Goal: Transaction & Acquisition: Purchase product/service

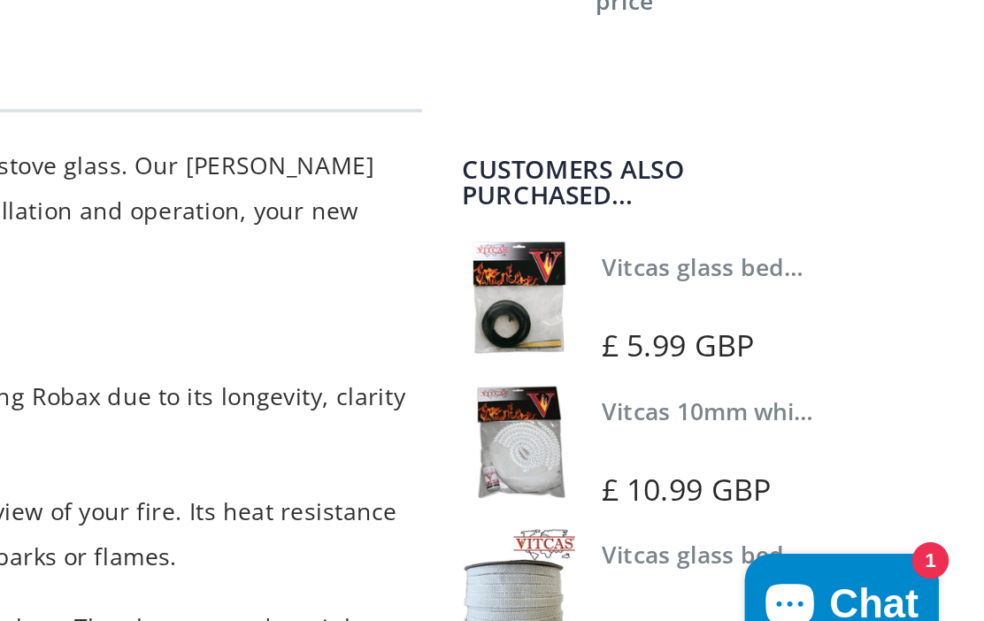
scroll to position [327, 0]
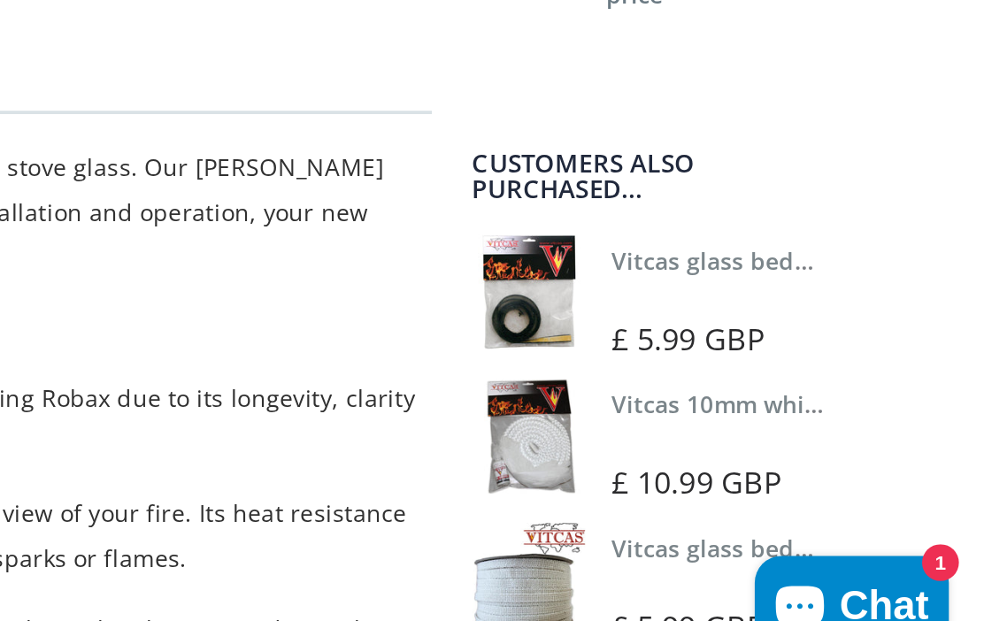
click at [786, 385] on link "Vitcas glass bedding in tape - 2mm x 10mm x 2 meters" at bounding box center [951, 393] width 330 height 17
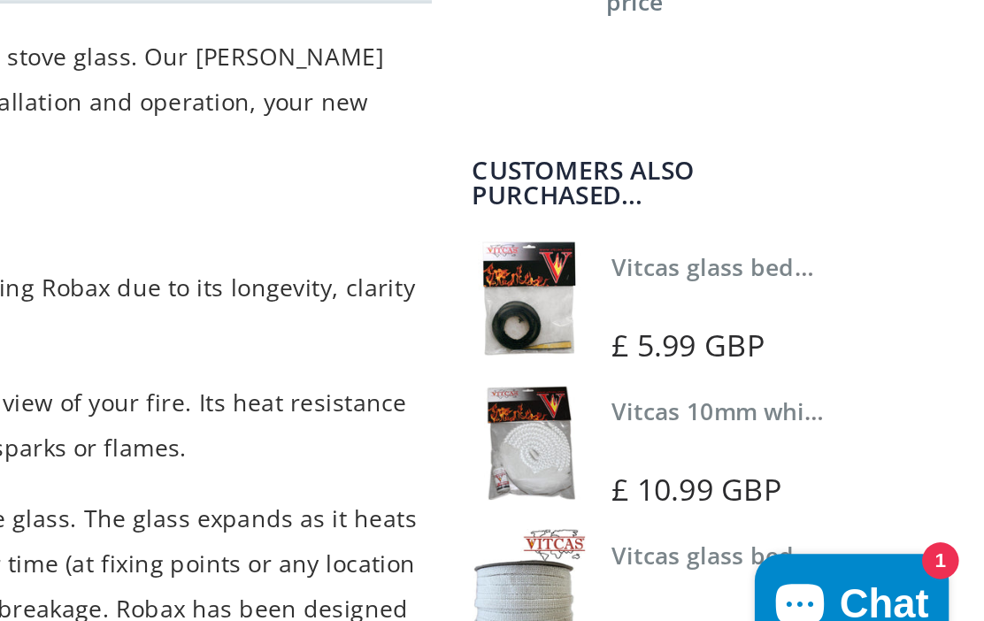
scroll to position [384, 0]
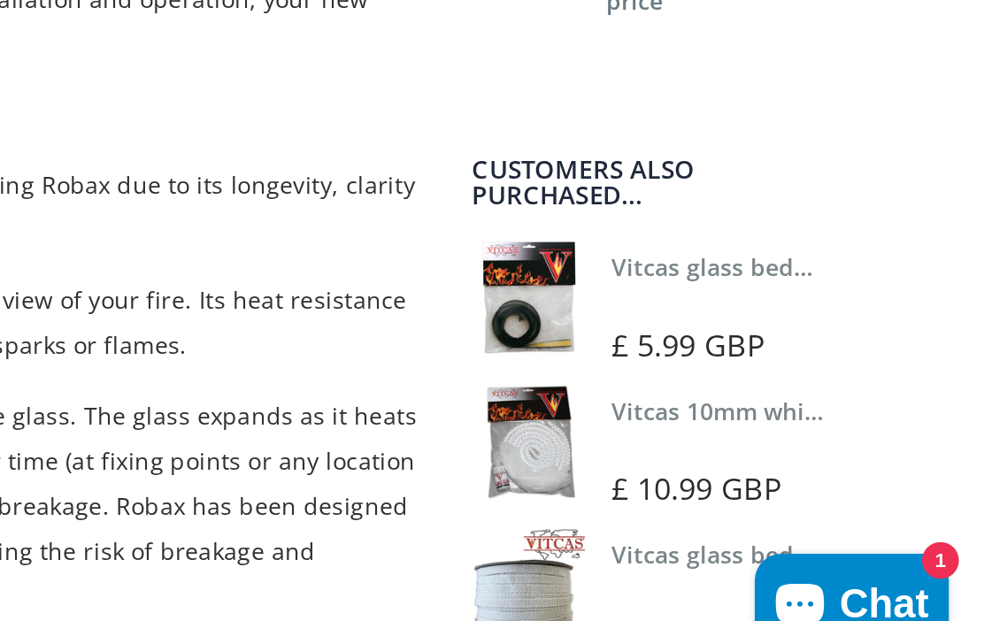
click at [786, 542] on link "Vitcas glass bedding in tape - 2mm x 15mm x 2 meters (White)" at bounding box center [974, 550] width 376 height 17
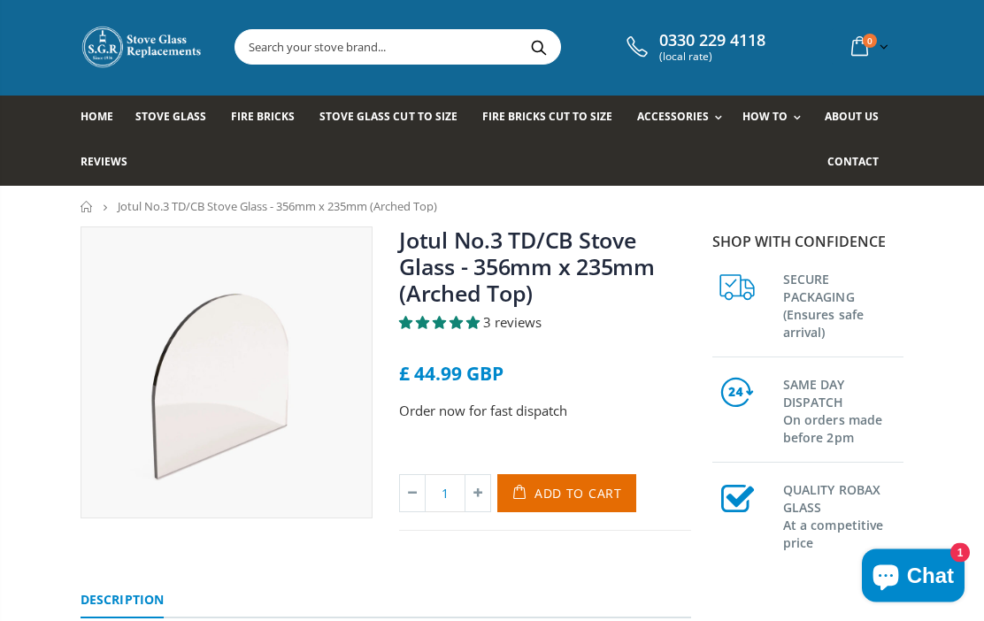
scroll to position [0, 0]
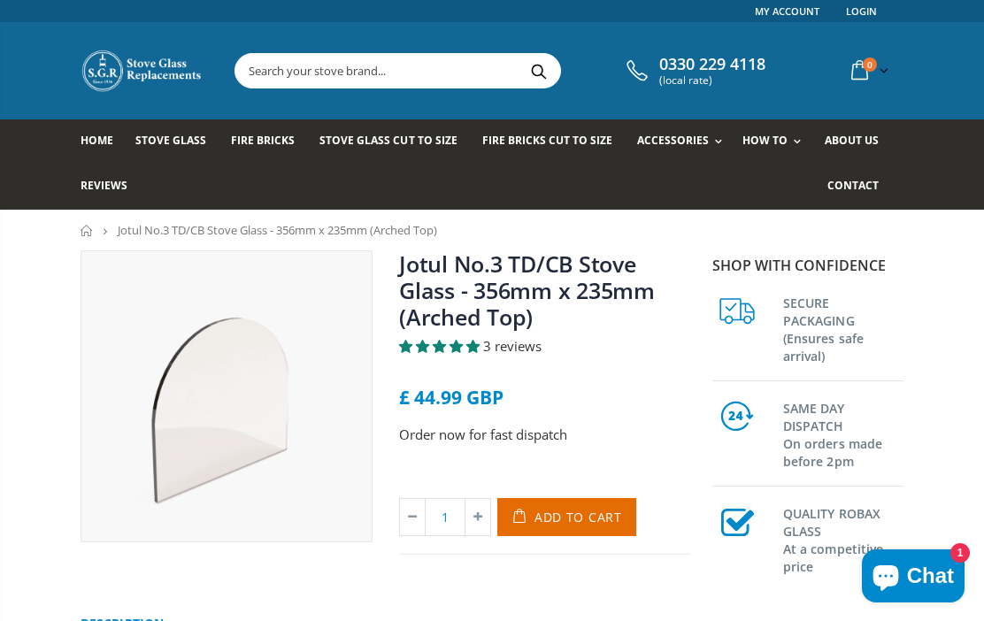
click at [579, 516] on span "Add to Cart" at bounding box center [579, 517] width 88 height 17
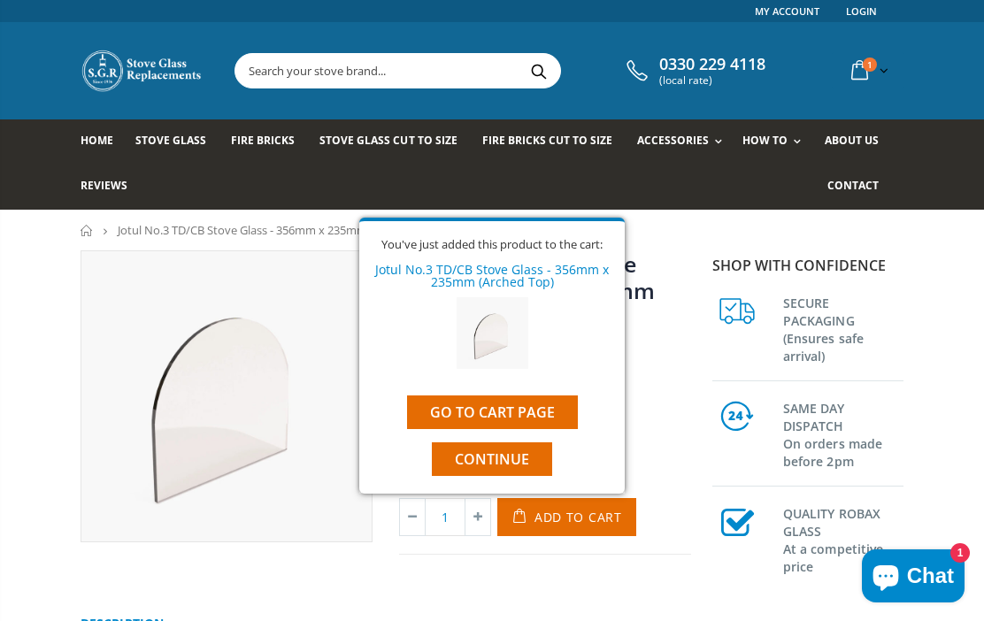
click at [545, 411] on link "Go to cart page" at bounding box center [492, 413] width 171 height 34
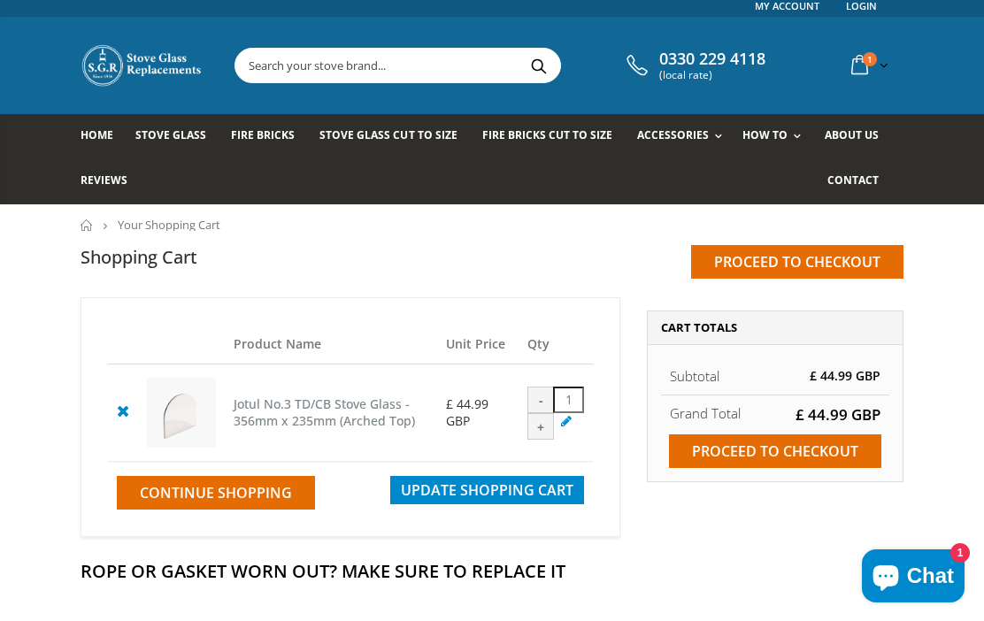
scroll to position [4, 0]
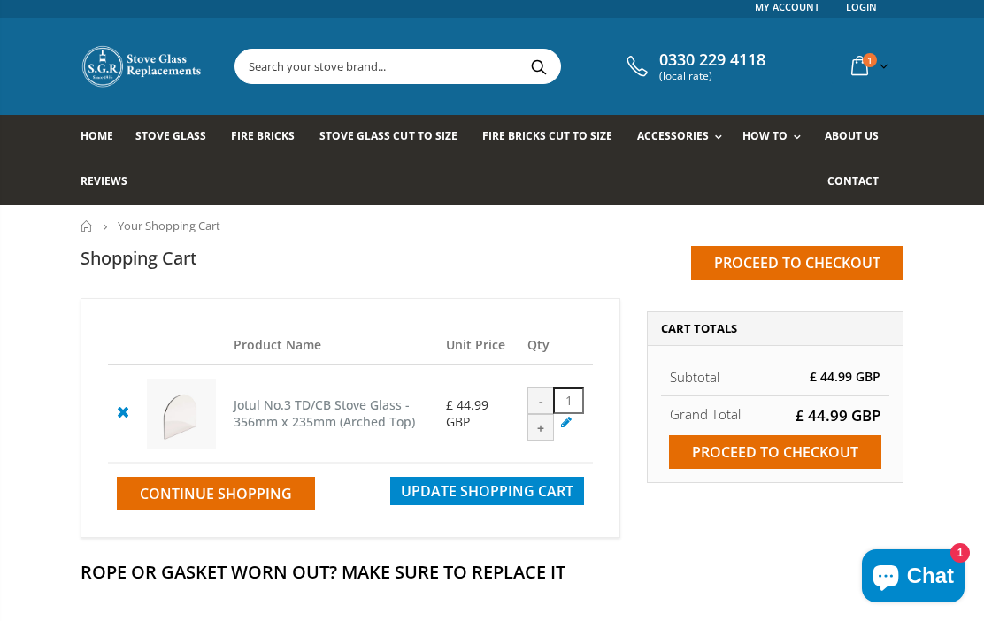
click at [773, 450] on input "Proceed to checkout" at bounding box center [775, 452] width 212 height 34
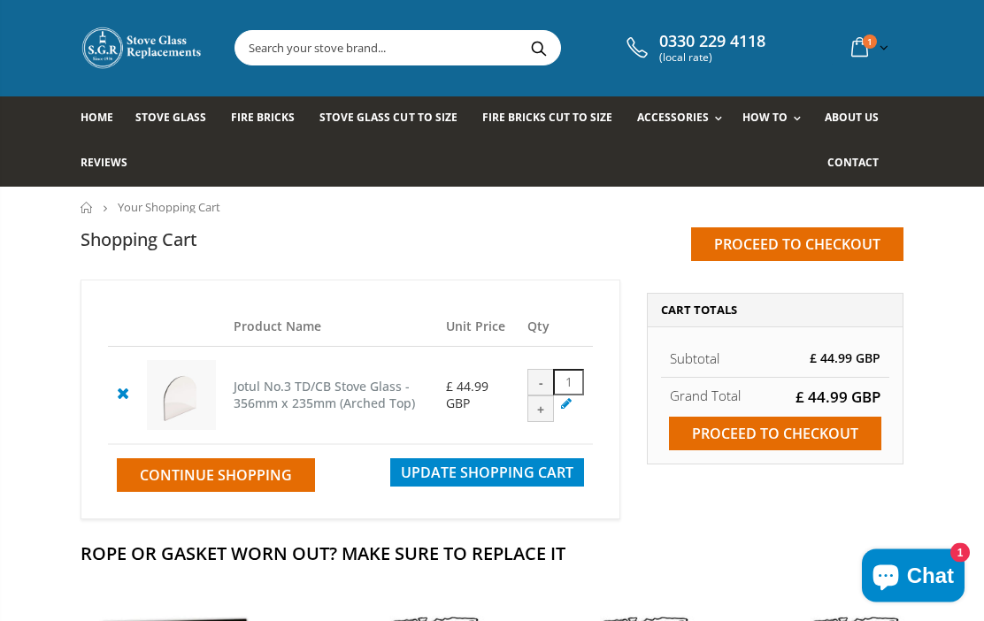
scroll to position [13, 0]
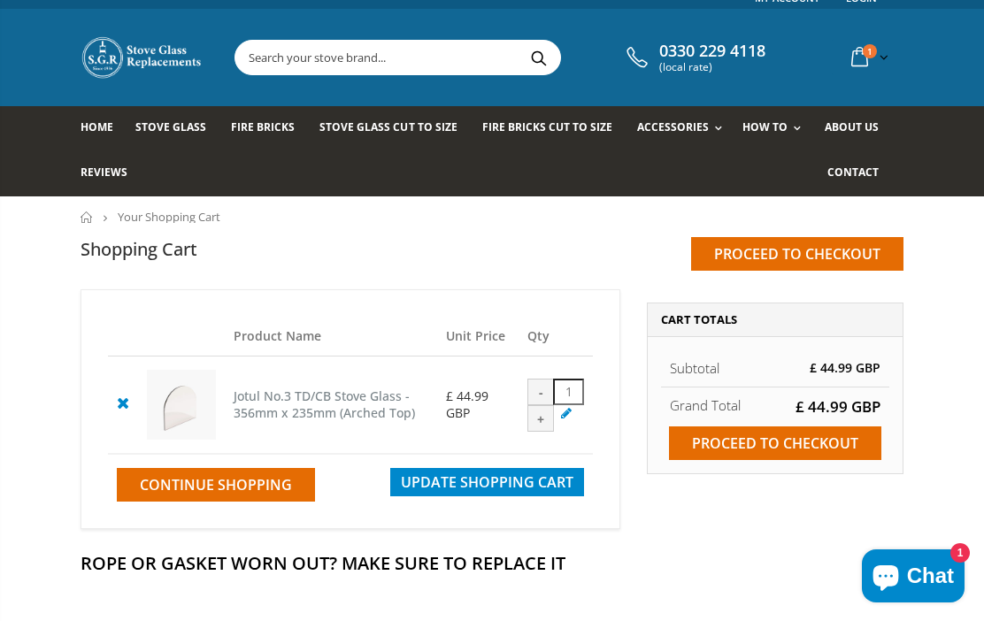
click at [873, 125] on span "About us" at bounding box center [852, 126] width 54 height 15
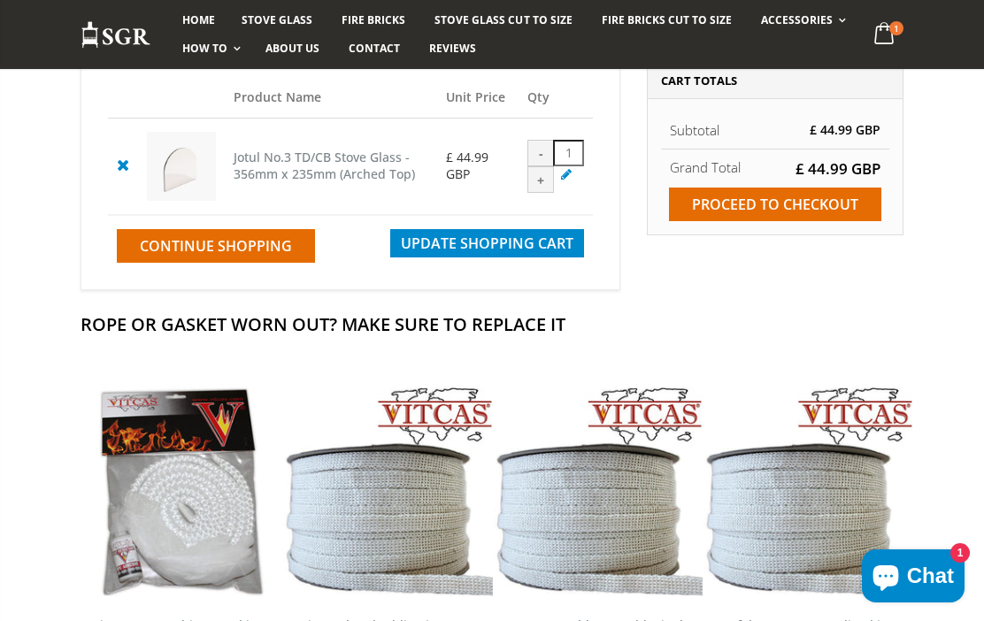
scroll to position [97, 0]
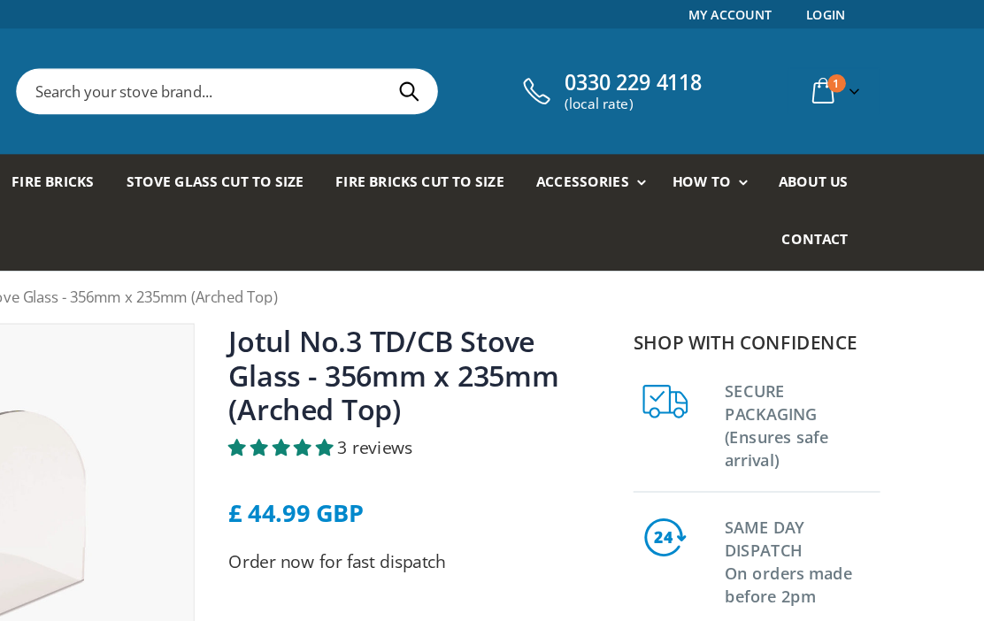
click at [825, 138] on span "About us" at bounding box center [852, 140] width 54 height 15
